Goal: Information Seeking & Learning: Learn about a topic

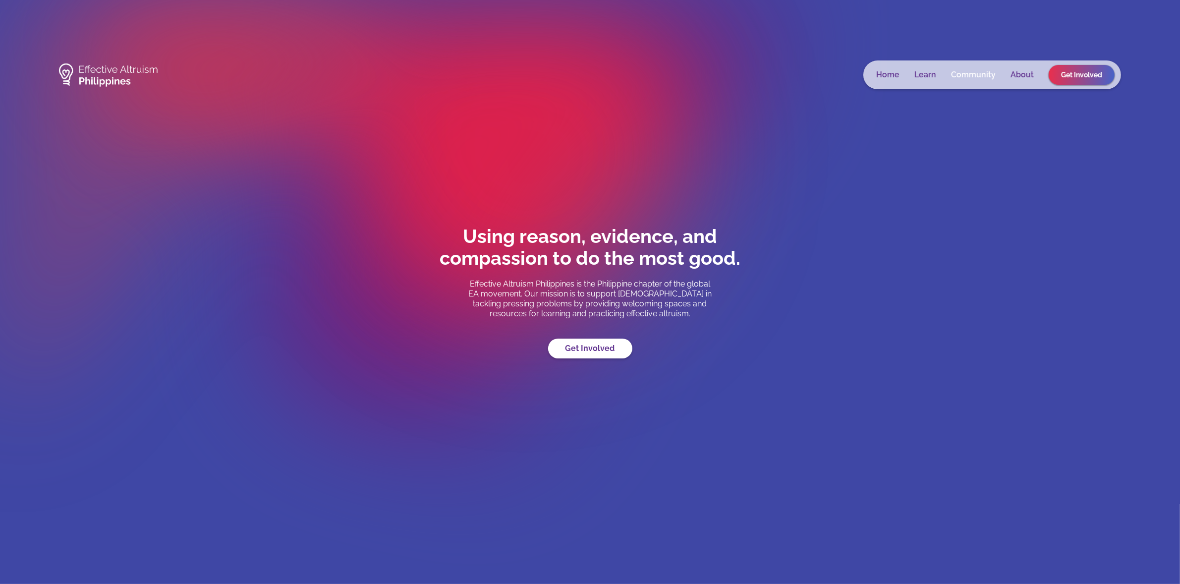
click at [952, 71] on link "Community" at bounding box center [973, 75] width 45 height 10
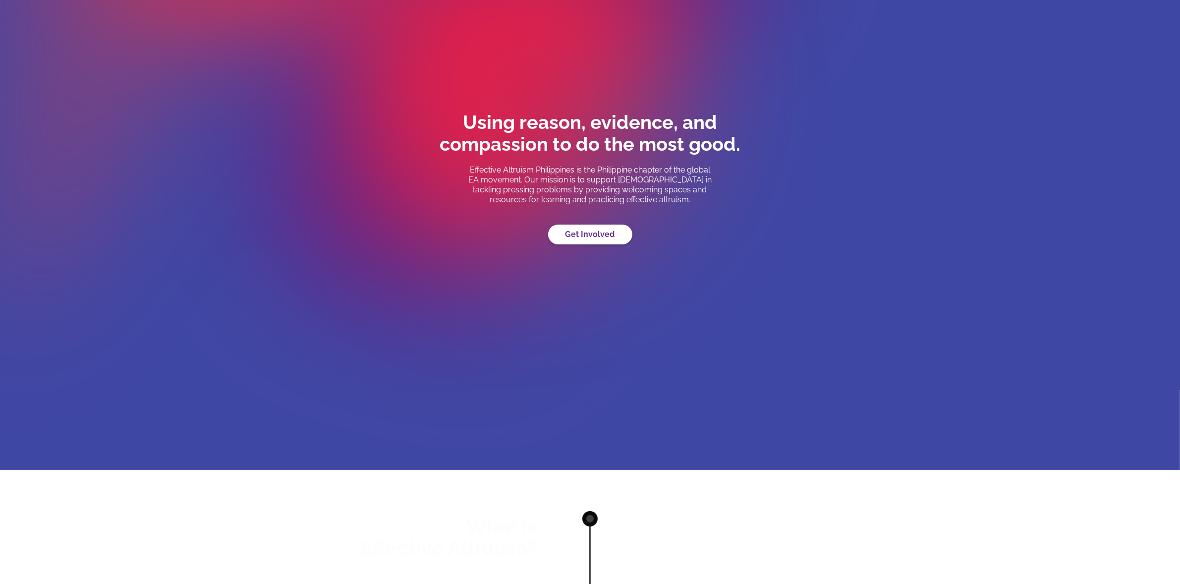
scroll to position [395, 0]
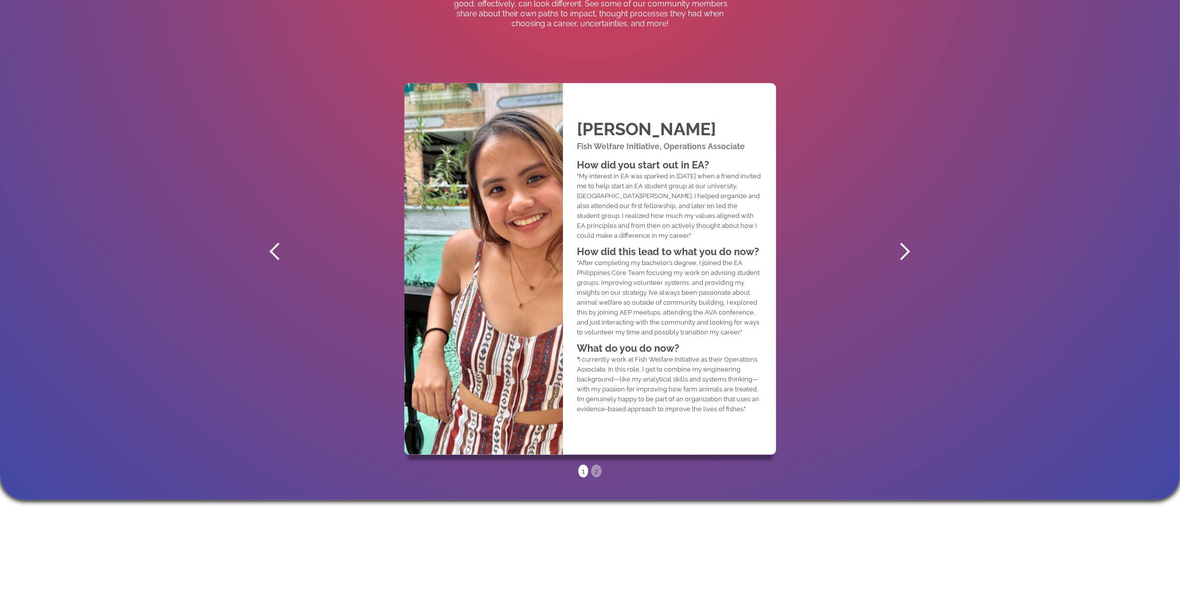
scroll to position [621, 0]
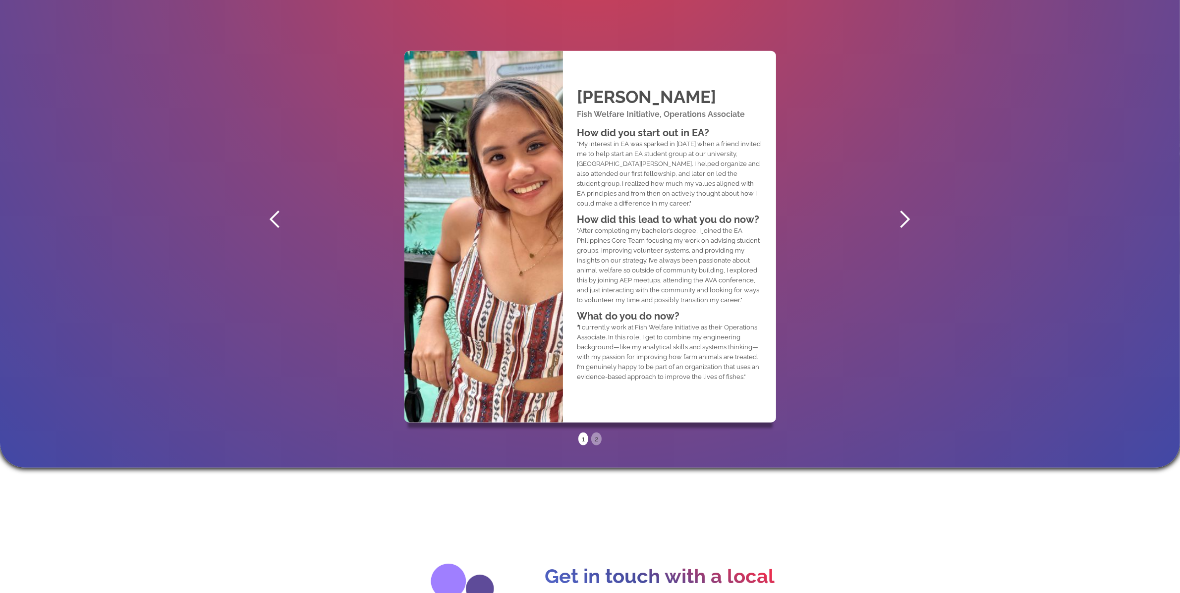
click at [903, 220] on div "next slide" at bounding box center [905, 220] width 20 height 20
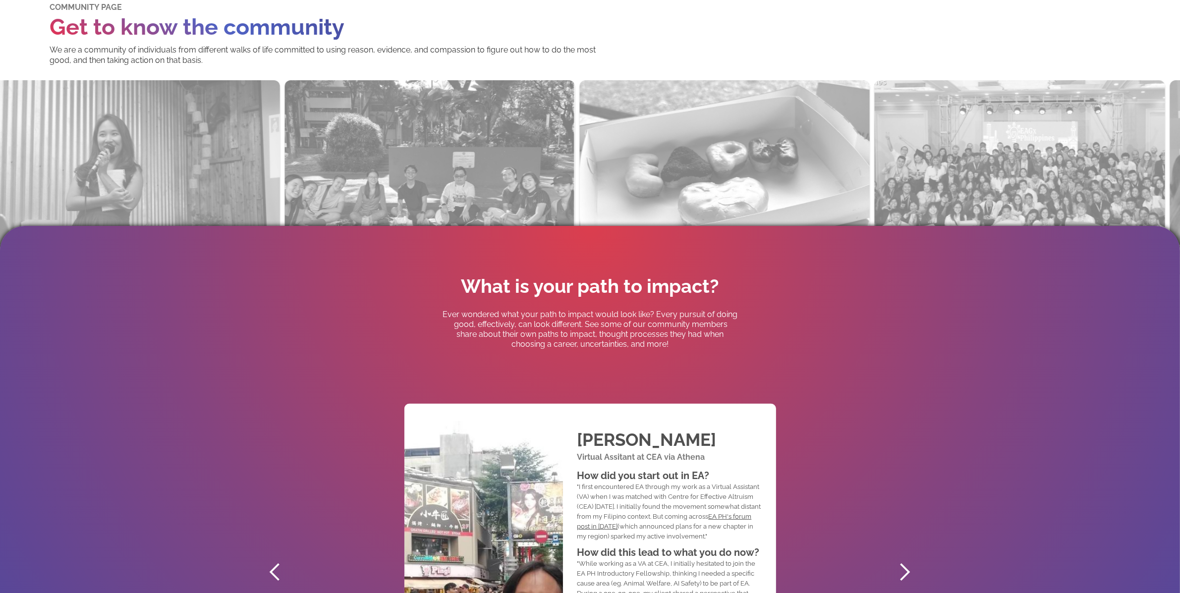
scroll to position [0, 0]
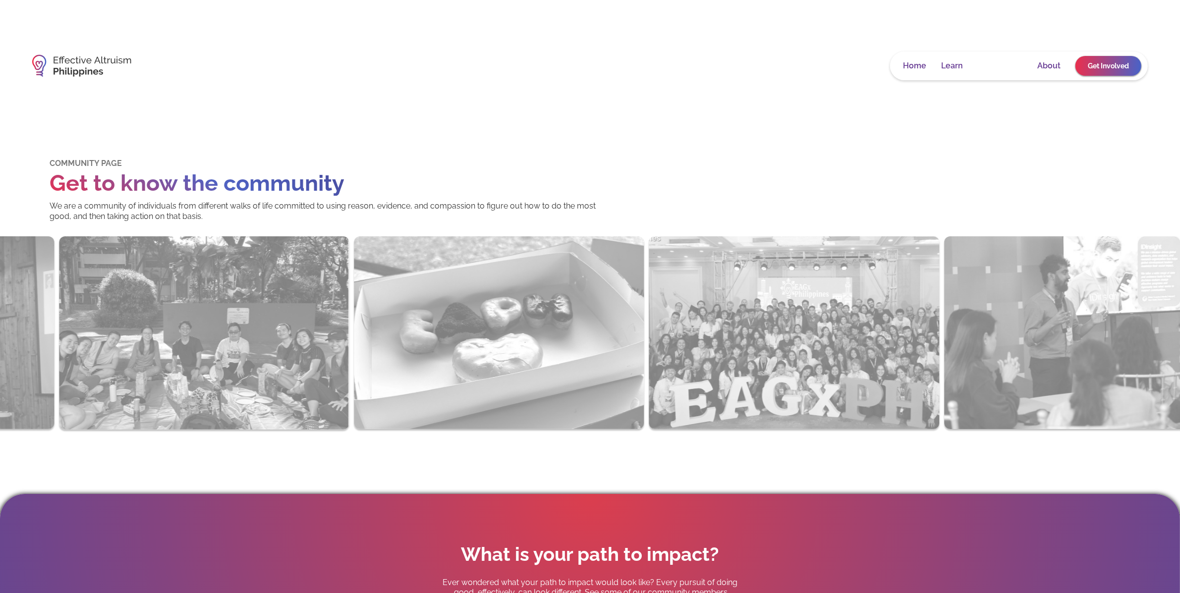
click at [996, 65] on link "Community" at bounding box center [1000, 66] width 45 height 10
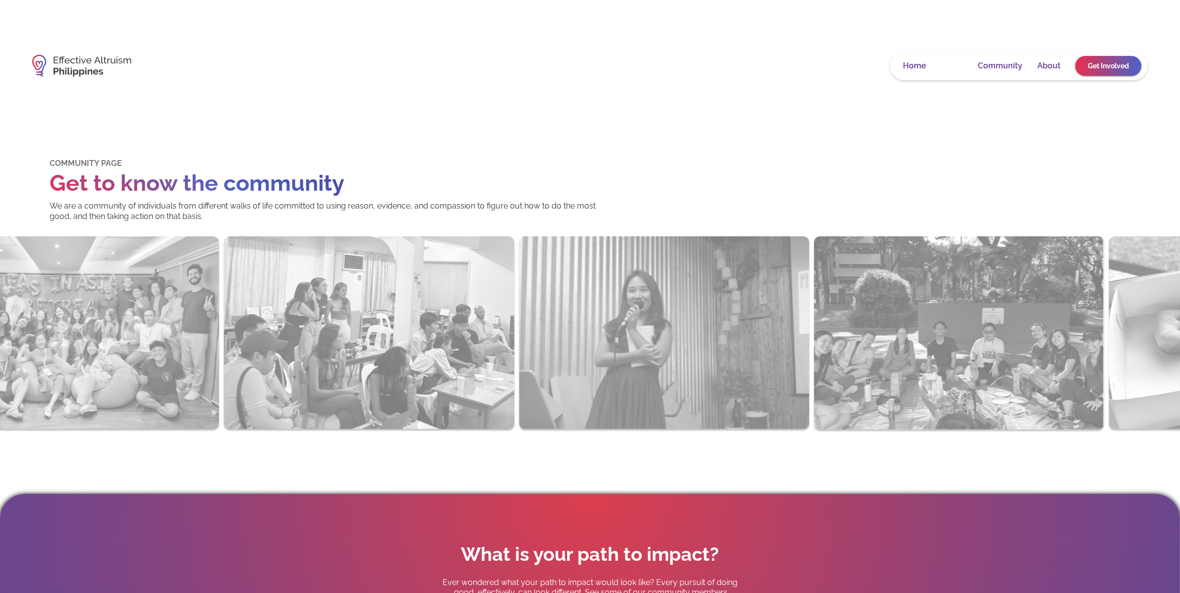
click at [954, 67] on link "Learn" at bounding box center [952, 66] width 22 height 10
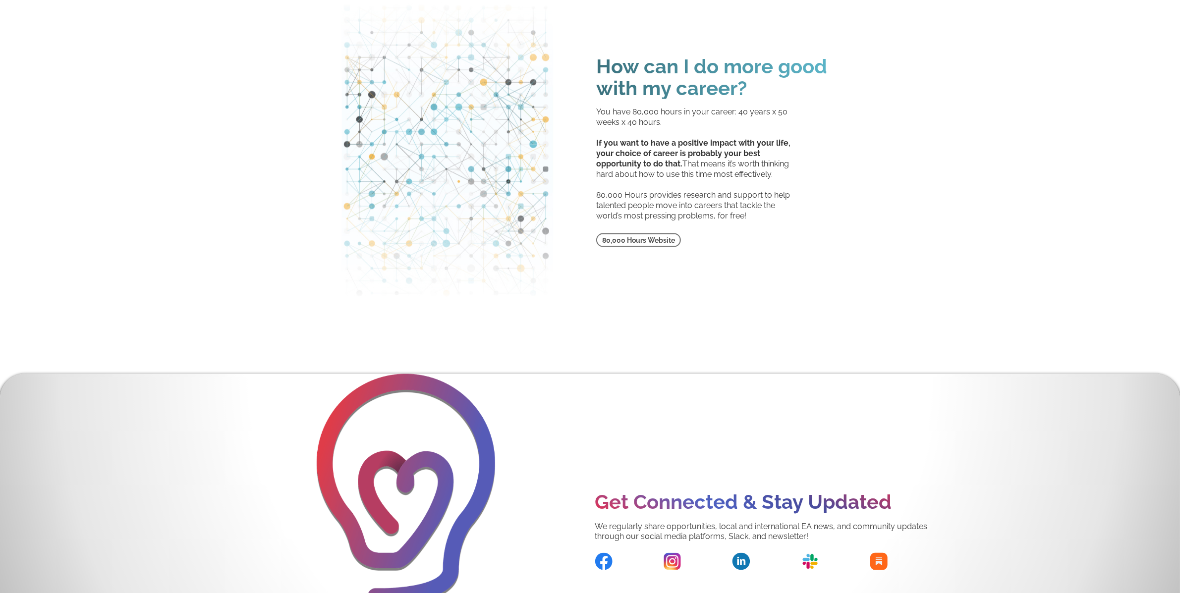
scroll to position [1761, 0]
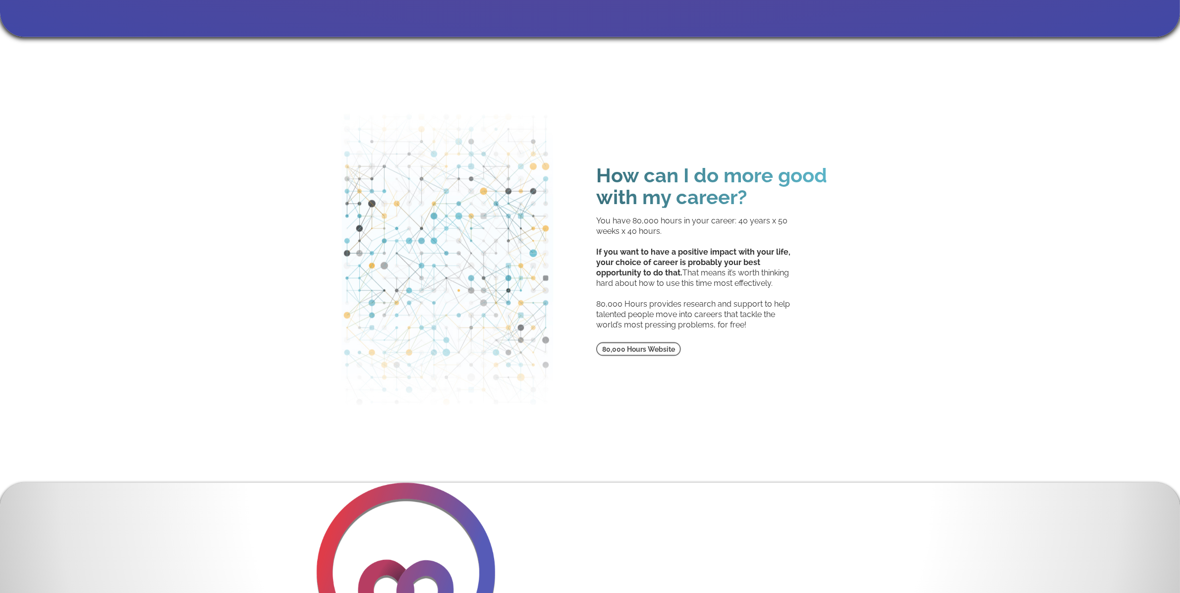
click at [715, 171] on h1 "How can I do more good with my career?" at bounding box center [721, 187] width 250 height 44
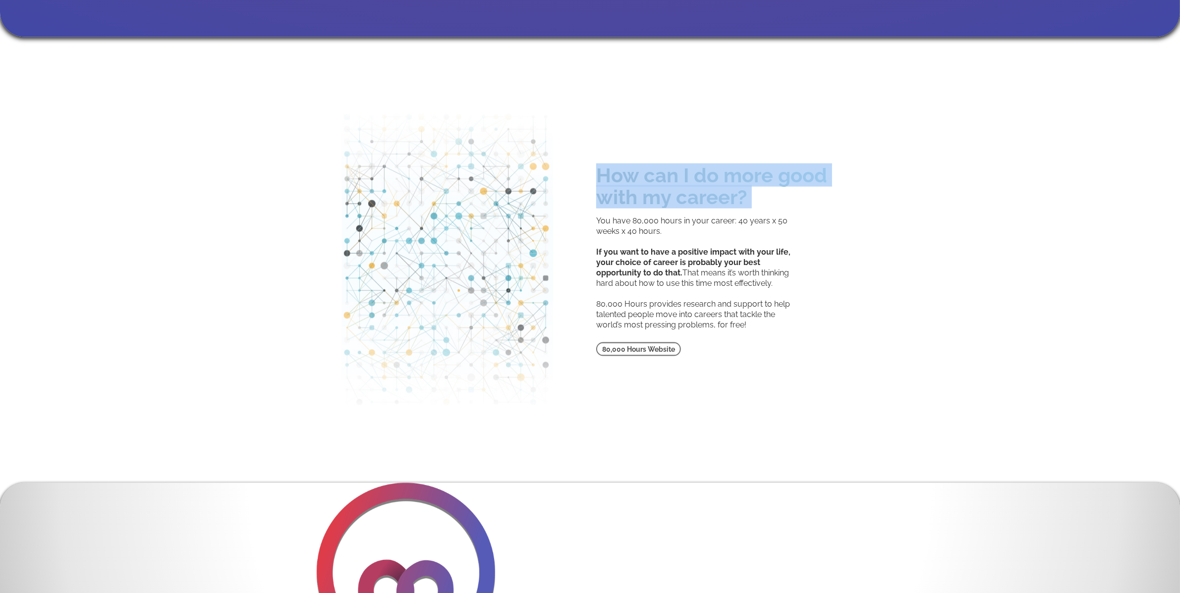
click at [715, 171] on h1 "How can I do more good with my career?" at bounding box center [721, 187] width 250 height 44
click at [812, 209] on div "How can I do more good with my career? You have 80,000 hours in your career: 40…" at bounding box center [721, 261] width 260 height 192
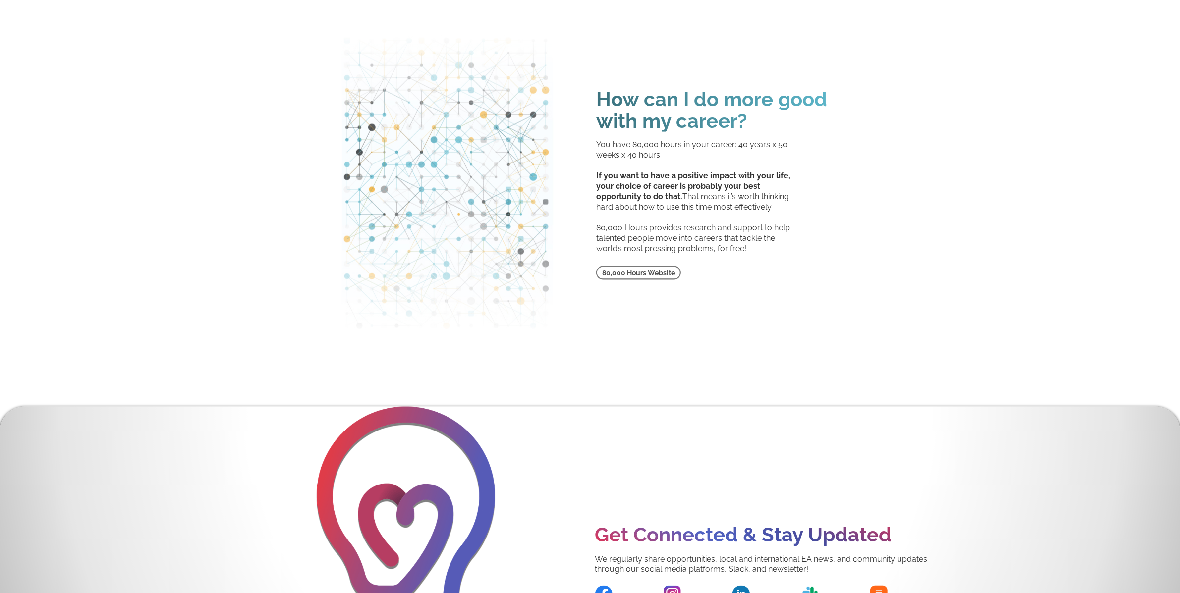
scroll to position [2001, 0]
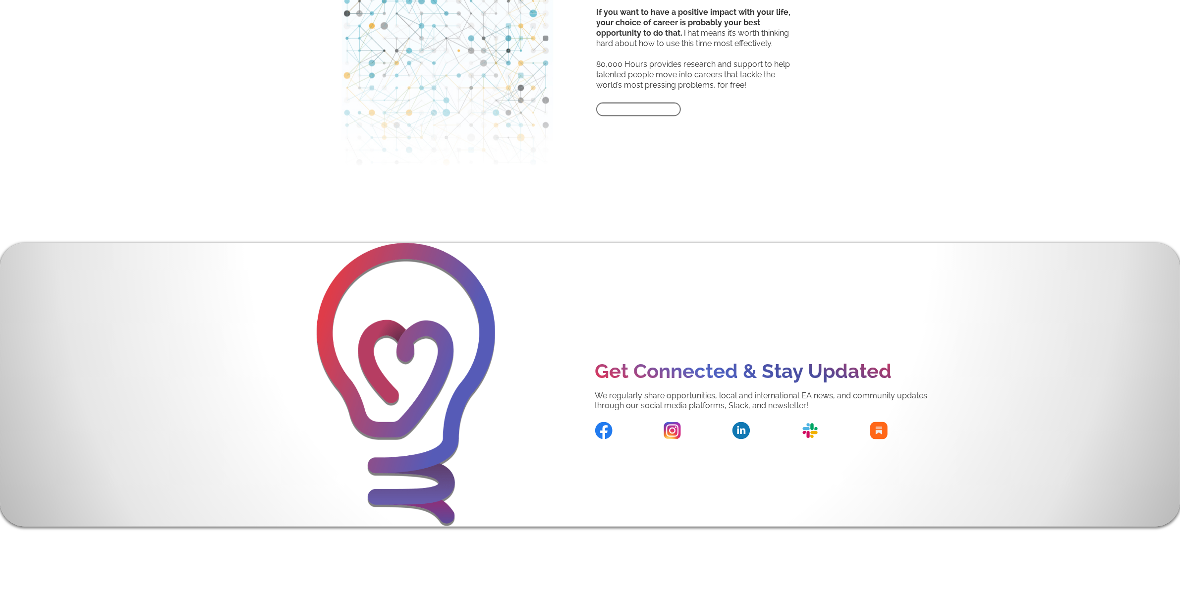
click at [656, 107] on link "80,000 Hours Website" at bounding box center [638, 110] width 85 height 14
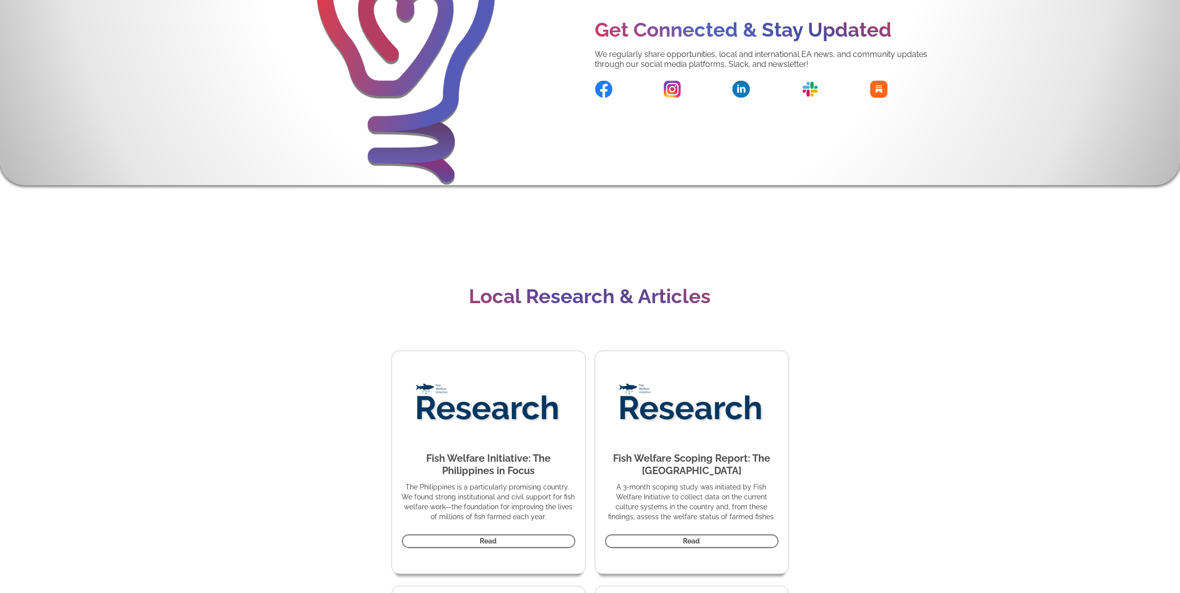
scroll to position [2273, 0]
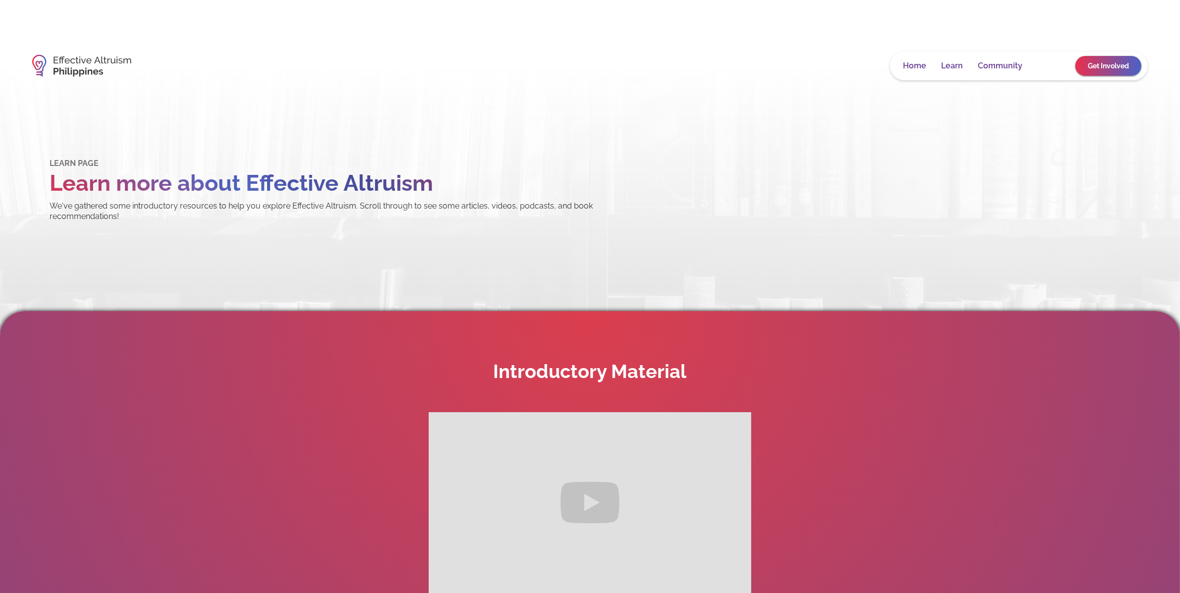
click at [1052, 68] on link "About" at bounding box center [1048, 66] width 23 height 10
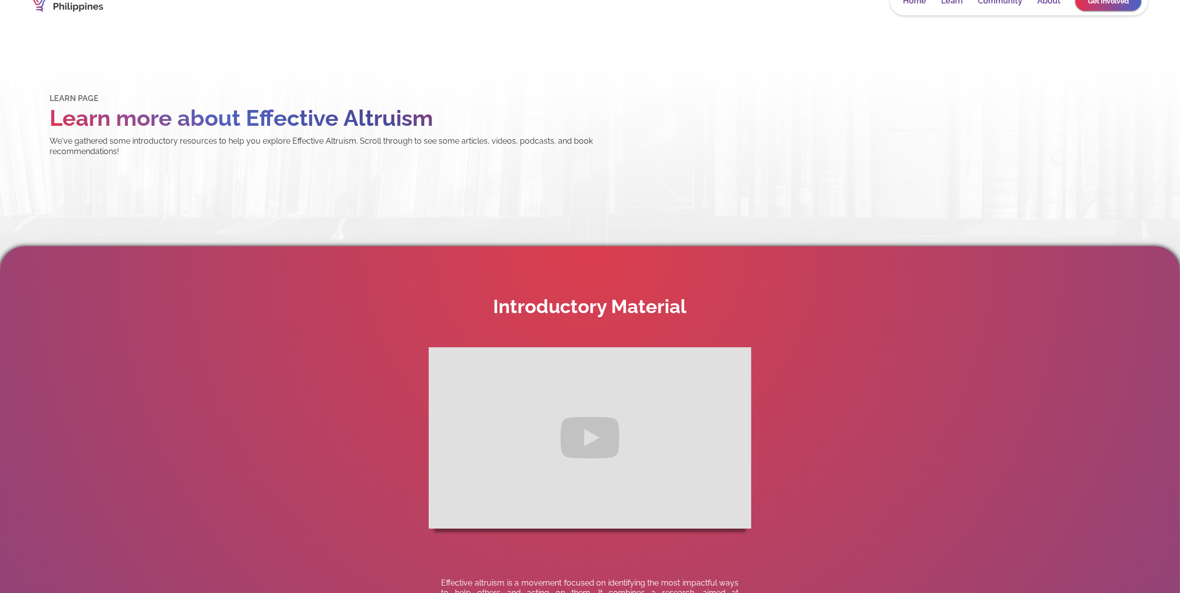
scroll to position [224, 0]
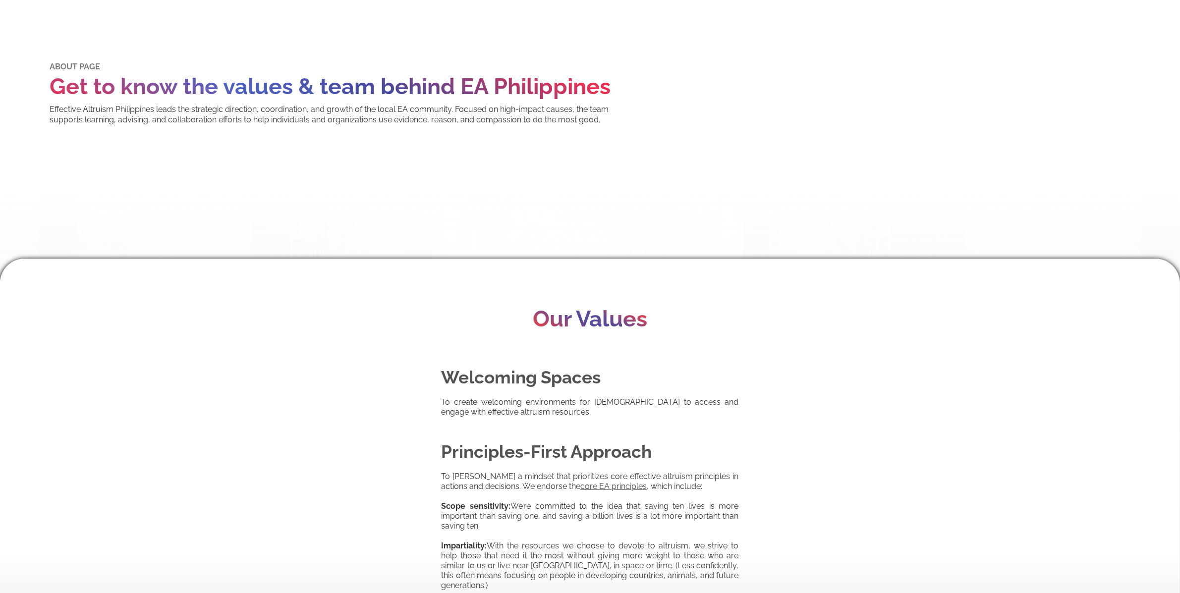
scroll to position [256, 0]
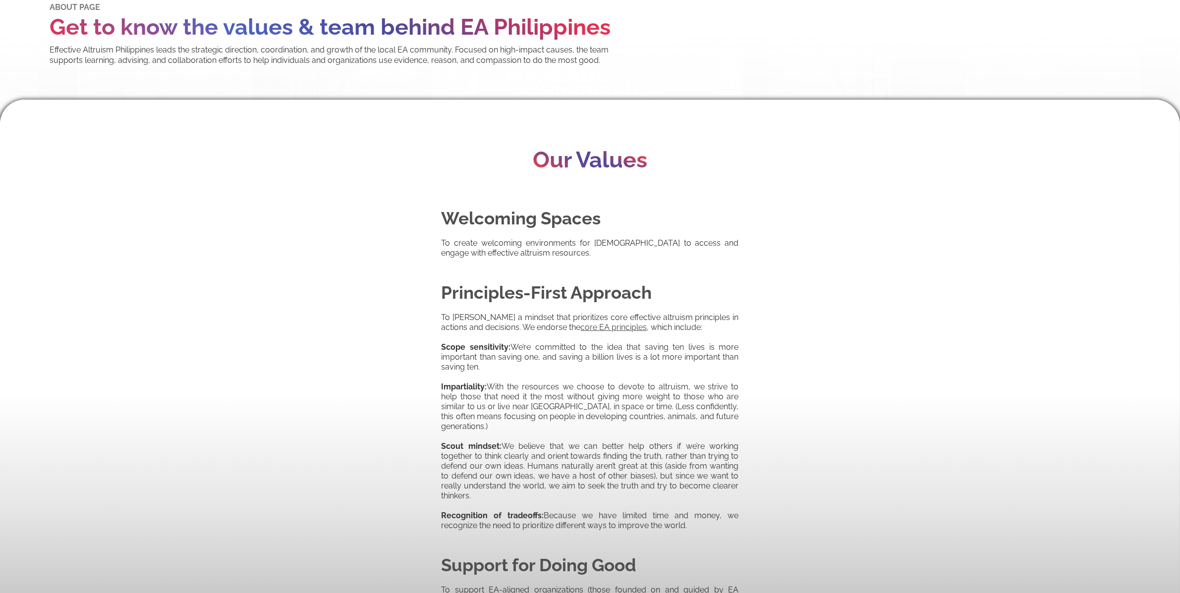
click at [576, 249] on p "To create welcoming environments for [DEMOGRAPHIC_DATA] to access and engage wi…" at bounding box center [590, 243] width 297 height 30
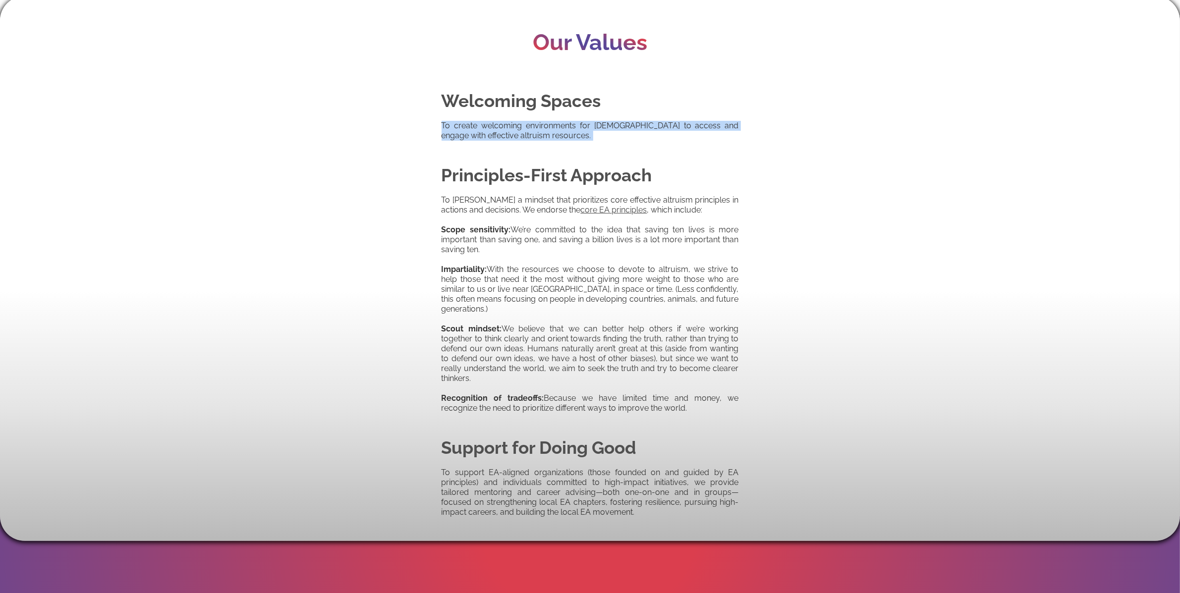
scroll to position [675, 0]
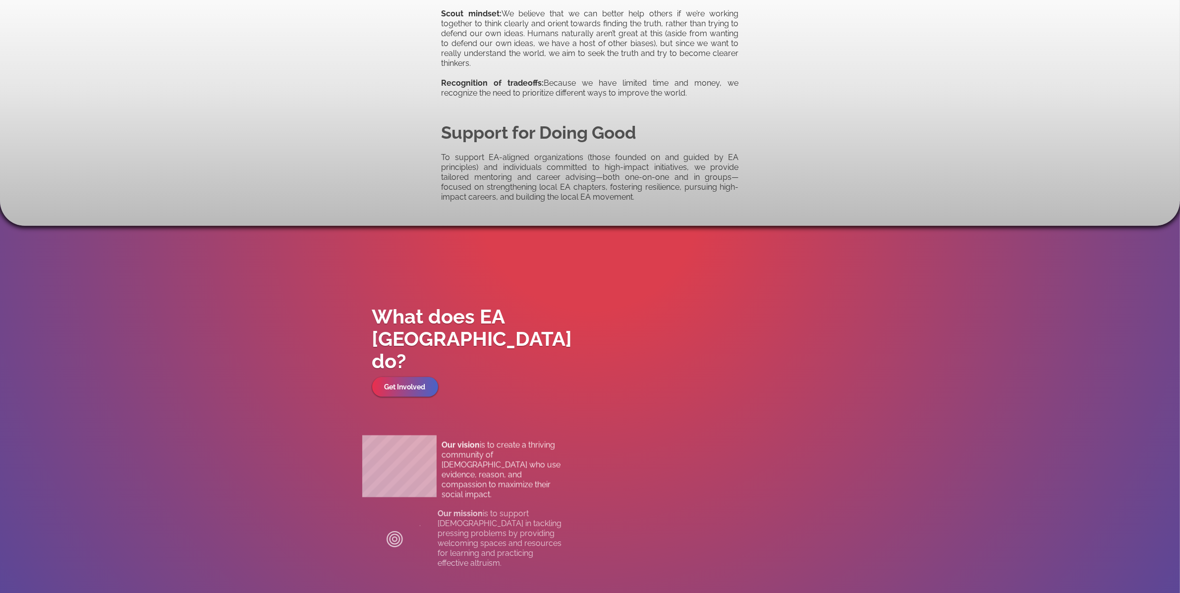
click at [712, 153] on p "To support EA-aligned organizations (those founded on and guided by EA principl…" at bounding box center [590, 172] width 297 height 59
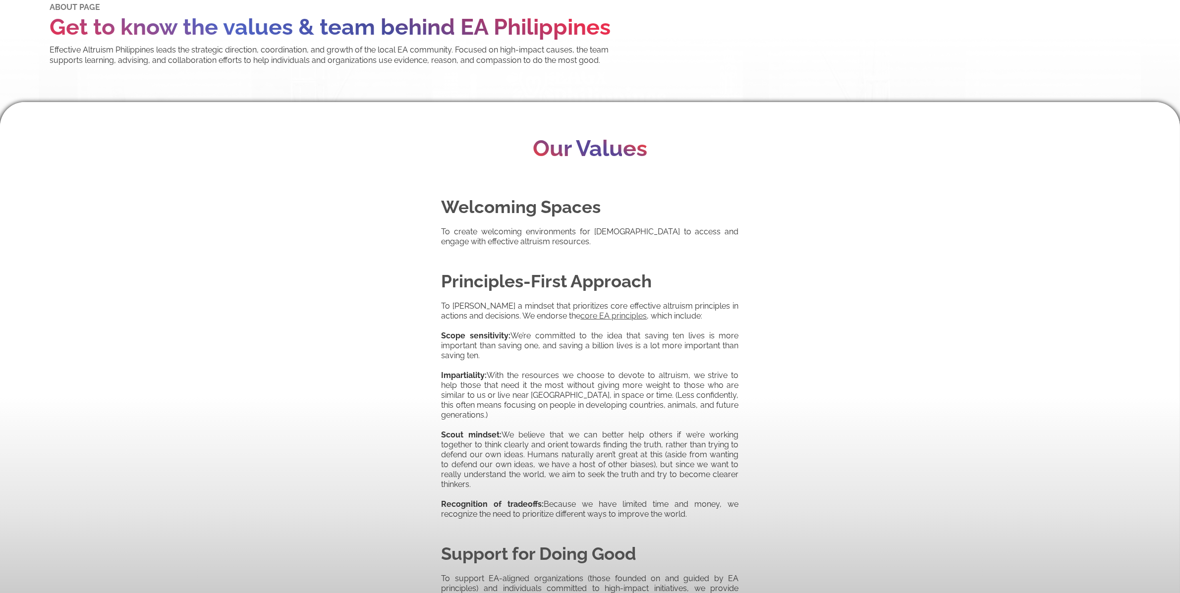
scroll to position [0, 0]
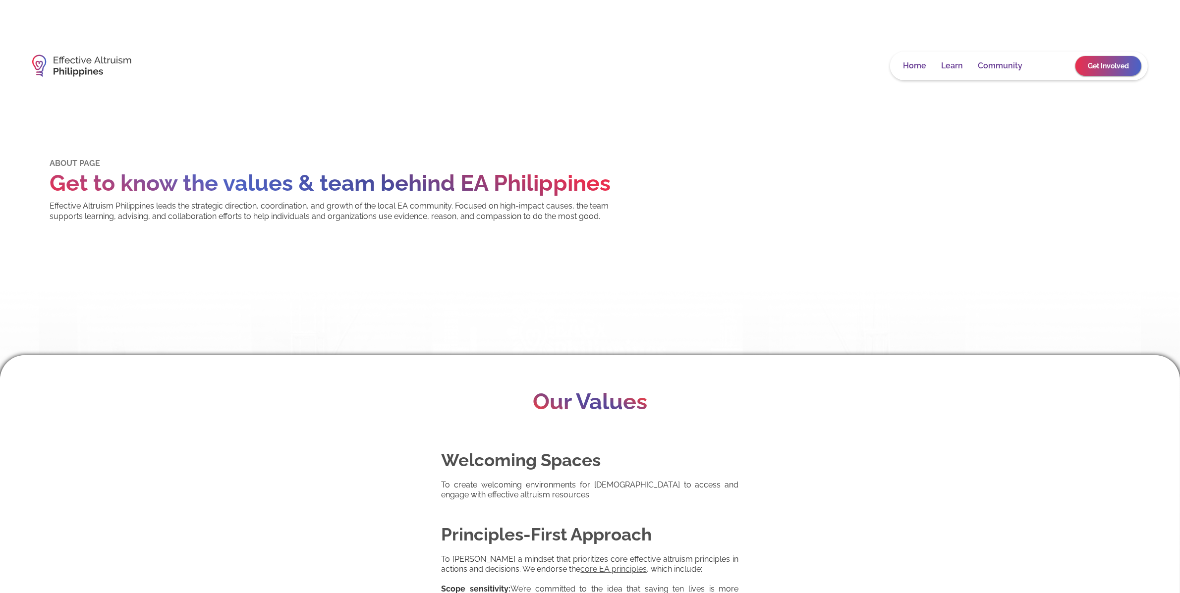
click at [1053, 65] on link "About" at bounding box center [1048, 66] width 23 height 10
click at [1099, 70] on link "Get Involved" at bounding box center [1108, 65] width 54 height 16
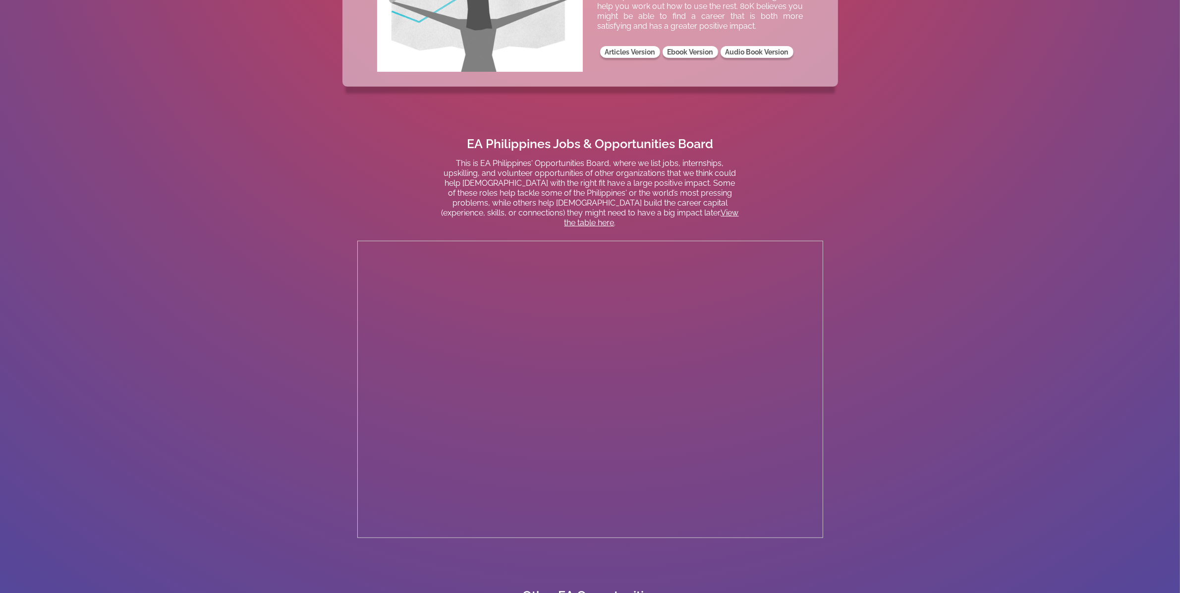
scroll to position [527, 0]
